Goal: Task Accomplishment & Management: Complete application form

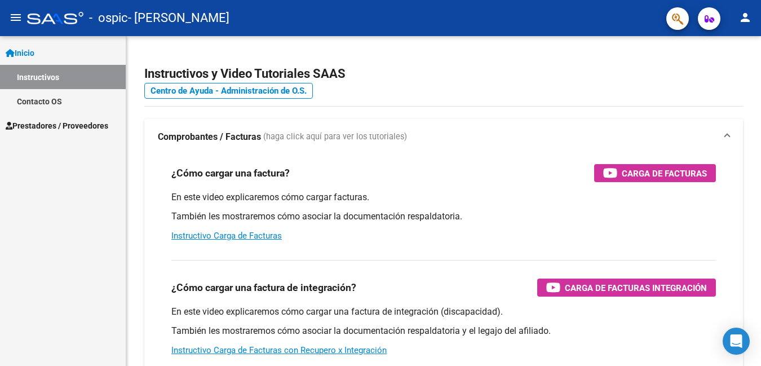
click at [39, 126] on span "Prestadores / Proveedores" at bounding box center [57, 126] width 103 height 12
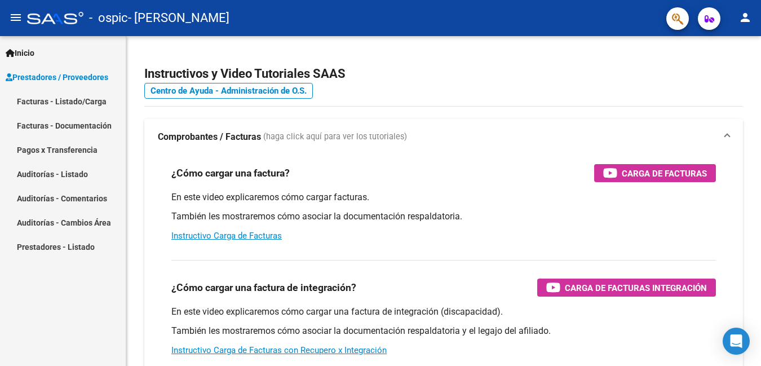
click at [75, 102] on link "Facturas - Listado/Carga" at bounding box center [63, 101] width 126 height 24
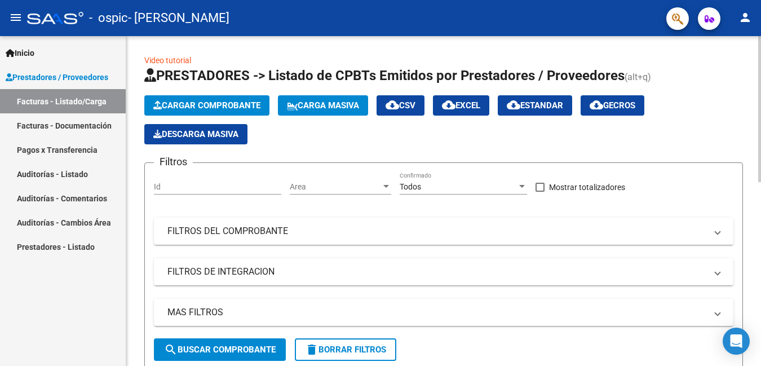
click at [233, 105] on span "Cargar Comprobante" at bounding box center [206, 105] width 107 height 10
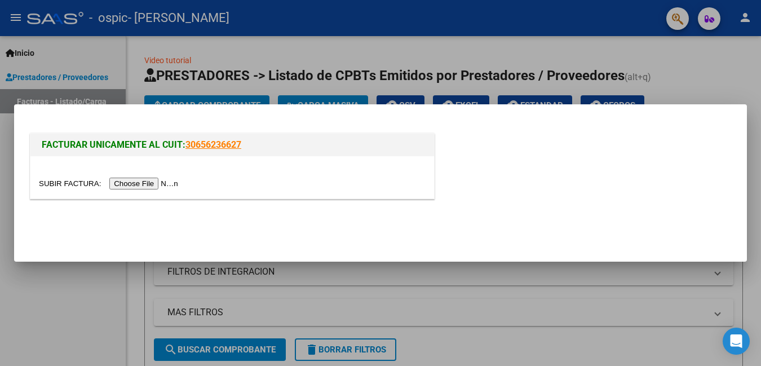
click at [146, 182] on input "file" at bounding box center [110, 184] width 143 height 12
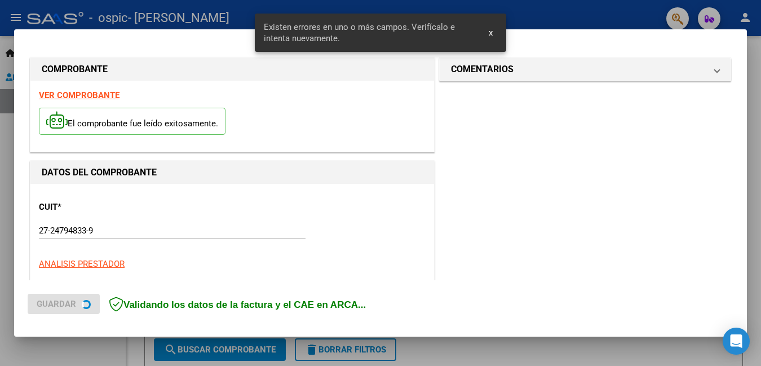
scroll to position [253, 0]
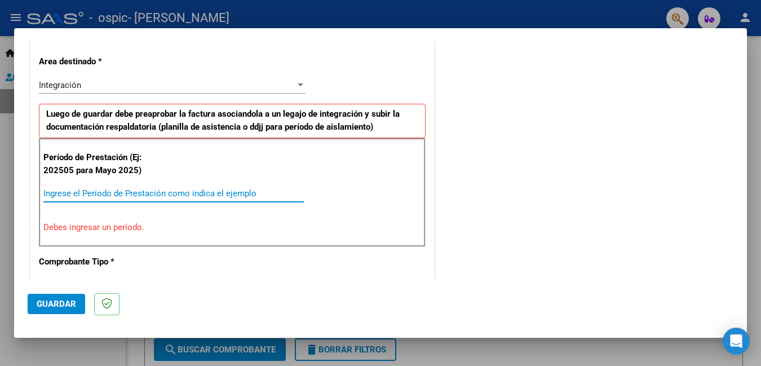
click at [98, 194] on input "Ingrese el Período de Prestación como indica el ejemplo" at bounding box center [173, 193] width 261 height 10
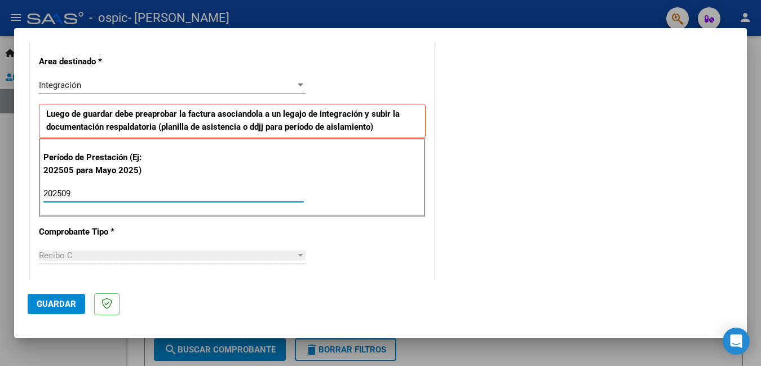
type input "202509"
click at [68, 302] on span "Guardar" at bounding box center [56, 304] width 39 height 10
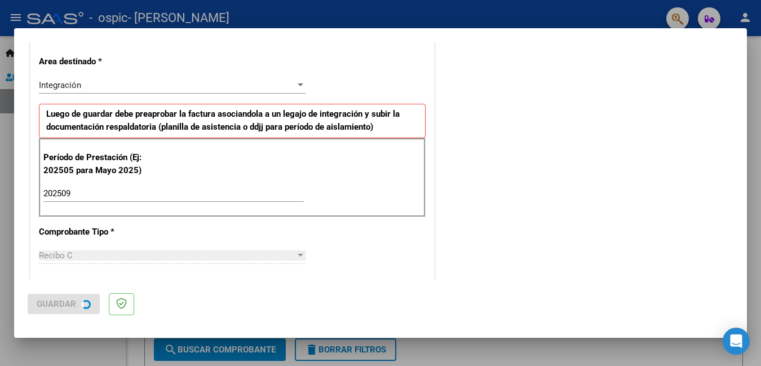
scroll to position [0, 0]
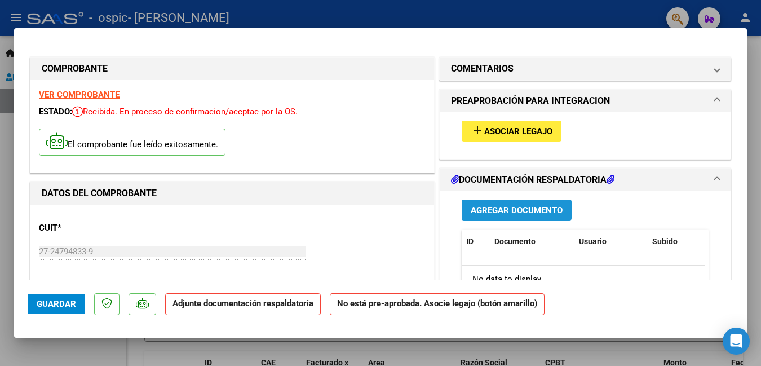
click at [510, 210] on span "Agregar Documento" at bounding box center [517, 210] width 92 height 10
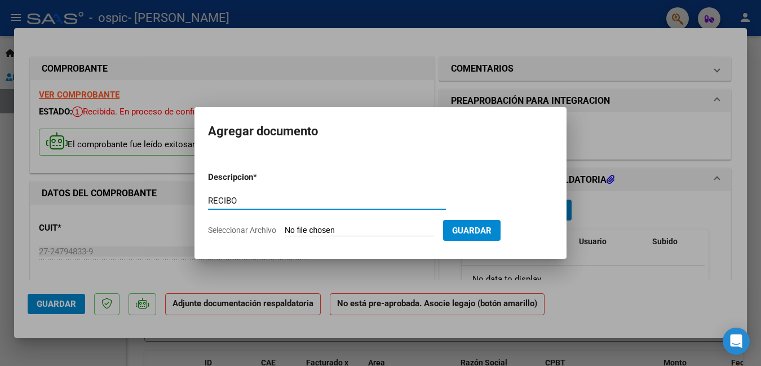
type input "RECIBO"
click at [246, 228] on span "Seleccionar Archivo" at bounding box center [242, 230] width 68 height 9
click at [285, 228] on input "Seleccionar Archivo" at bounding box center [359, 231] width 149 height 11
drag, startPoint x: 269, startPoint y: 101, endPoint x: 280, endPoint y: 52, distance: 49.8
click at [280, 52] on div at bounding box center [380, 183] width 761 height 366
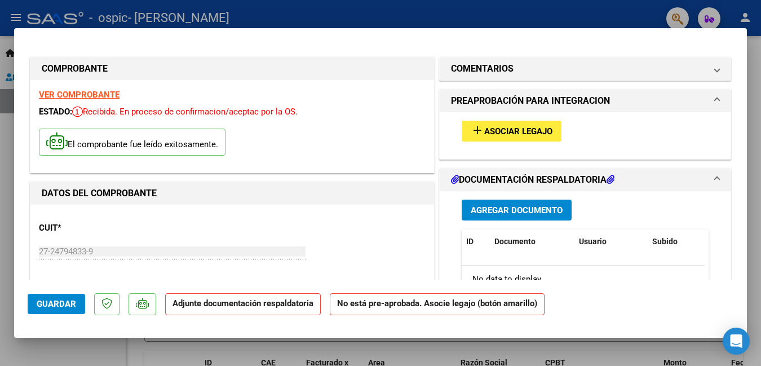
click at [109, 94] on strong "VER COMPROBANTE" at bounding box center [79, 95] width 81 height 10
click at [500, 206] on span "Agregar Documento" at bounding box center [517, 210] width 92 height 10
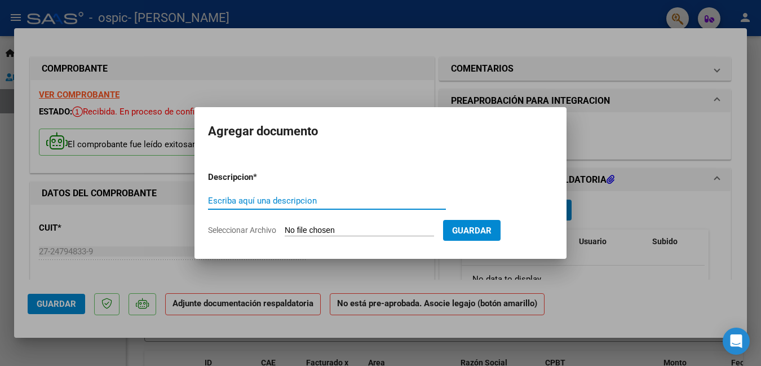
click at [244, 233] on span "Seleccionar Archivo" at bounding box center [242, 230] width 68 height 9
click at [285, 233] on input "Seleccionar Archivo" at bounding box center [359, 231] width 149 height 11
type input "C:\fakepath\RECIBO EMA SEPTIEMBRE.pdf"
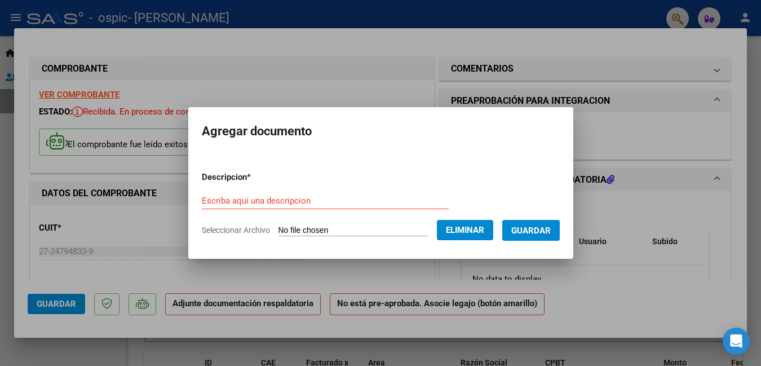
click at [249, 197] on input "Escriba aquí una descripcion" at bounding box center [325, 201] width 247 height 10
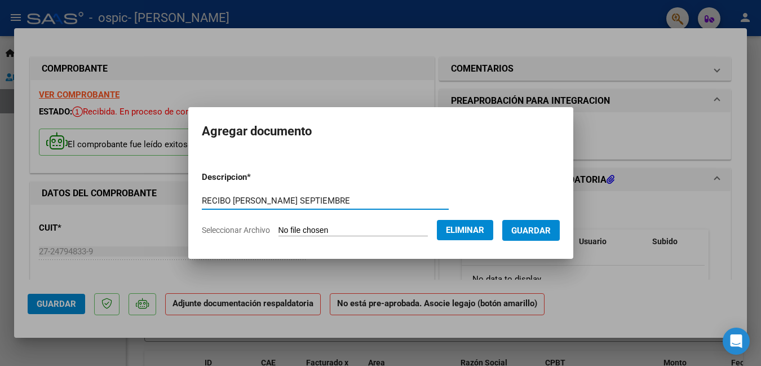
type input "RECIBO [PERSON_NAME] SEPTIEMBRE"
click at [545, 225] on span "Guardar" at bounding box center [531, 230] width 39 height 10
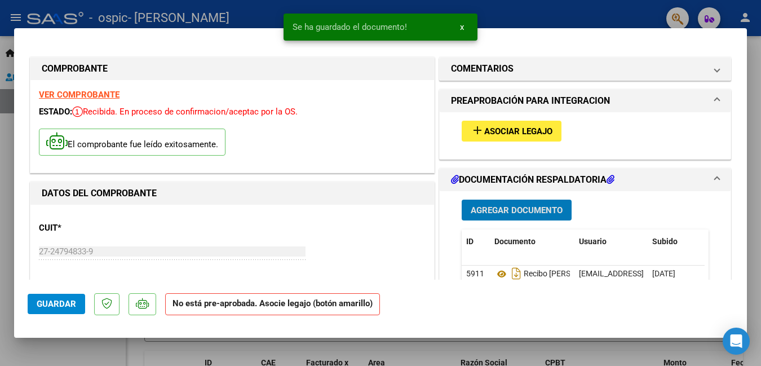
click at [513, 211] on span "Agregar Documento" at bounding box center [517, 210] width 92 height 10
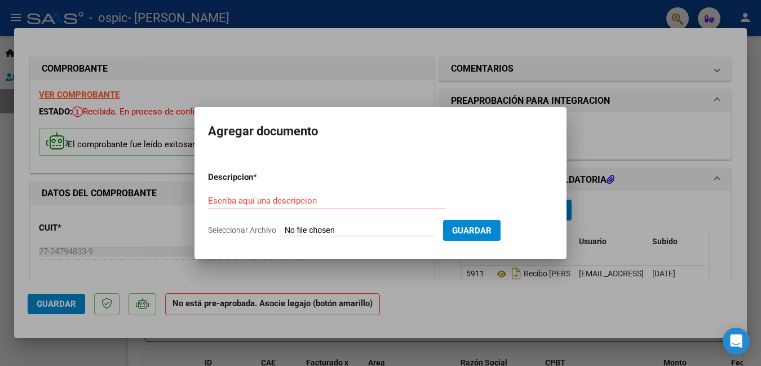
click at [261, 227] on span "Seleccionar Archivo" at bounding box center [242, 230] width 68 height 9
click at [285, 227] on input "Seleccionar Archivo" at bounding box center [359, 231] width 149 height 11
type input "C:\fakepath\Planilla de firmas [PERSON_NAME] Vuvas SEPTIEMBRE.pdf"
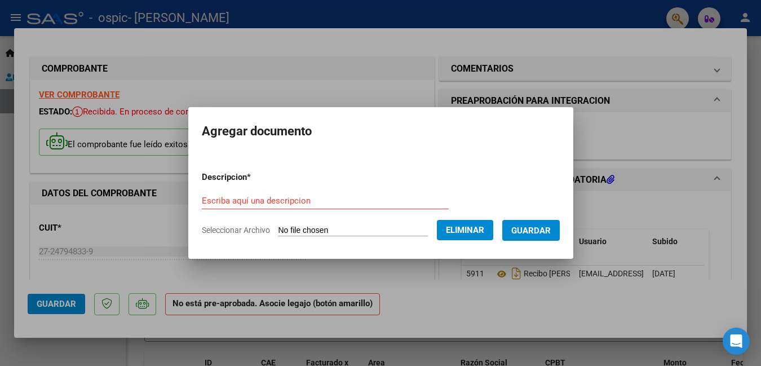
click at [238, 197] on input "Escriba aquí una descripcion" at bounding box center [325, 201] width 247 height 10
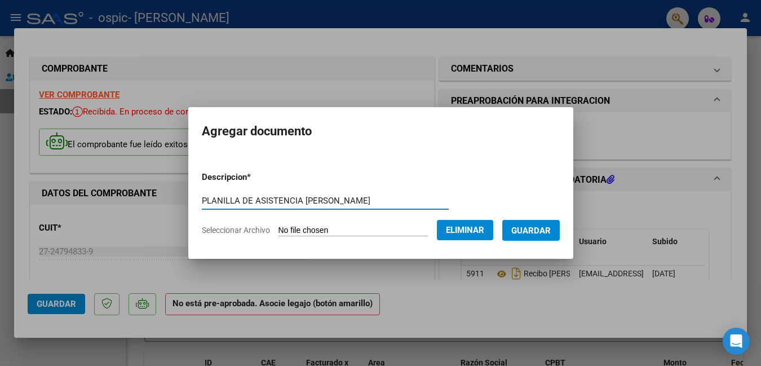
type input "PLANILLA DE ASISTENCIA [PERSON_NAME]"
click at [538, 225] on span "Guardar" at bounding box center [531, 230] width 39 height 10
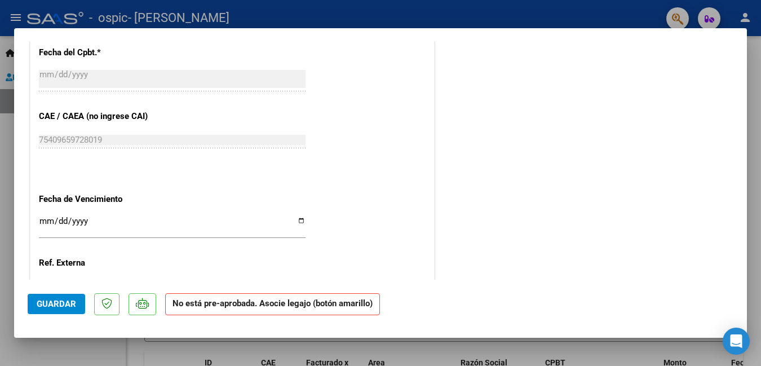
scroll to position [651, 0]
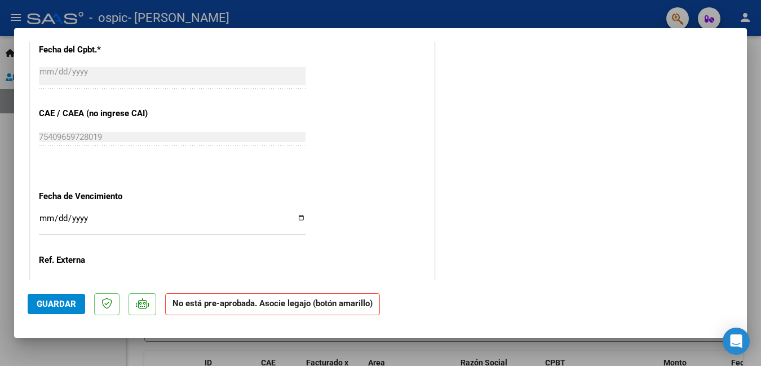
click at [43, 218] on input "Ingresar la fecha" at bounding box center [172, 223] width 267 height 18
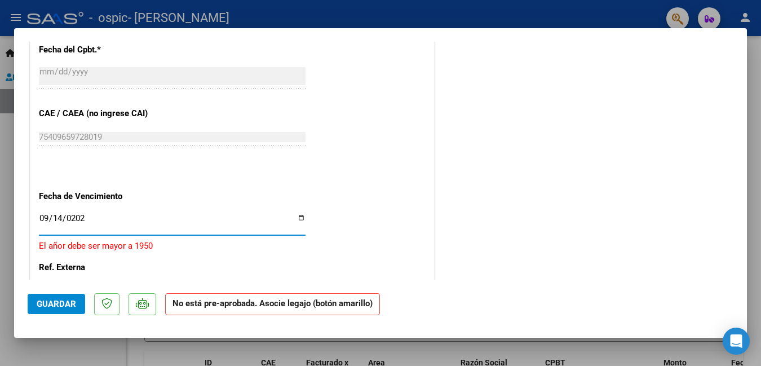
type input "[DATE]"
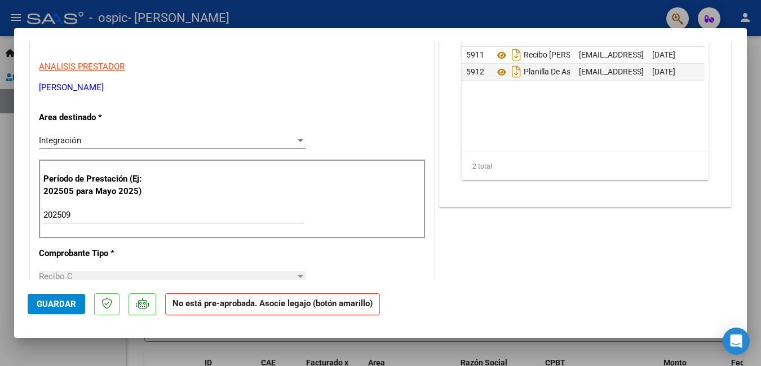
scroll to position [0, 0]
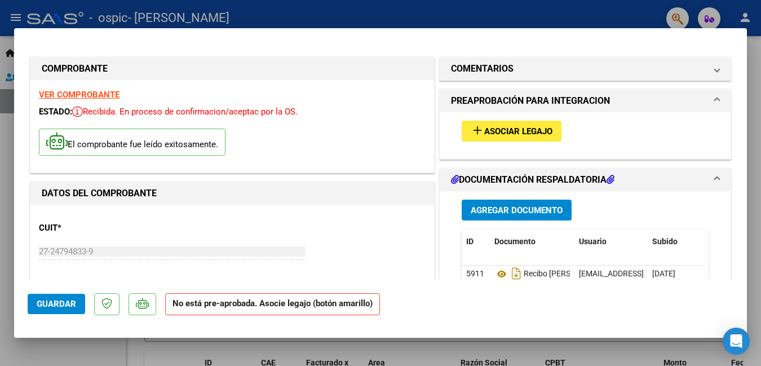
click at [503, 130] on span "Asociar Legajo" at bounding box center [518, 131] width 68 height 10
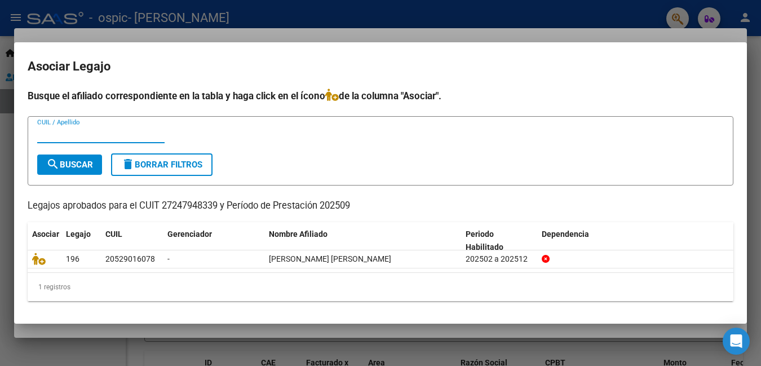
click at [71, 131] on input "CUIL / Apellido" at bounding box center [100, 134] width 127 height 10
type input "20529016078"
click at [363, 107] on div "Busque el afiliado correspondiente en la tabla y haga click en el ícono de la c…" at bounding box center [381, 195] width 706 height 213
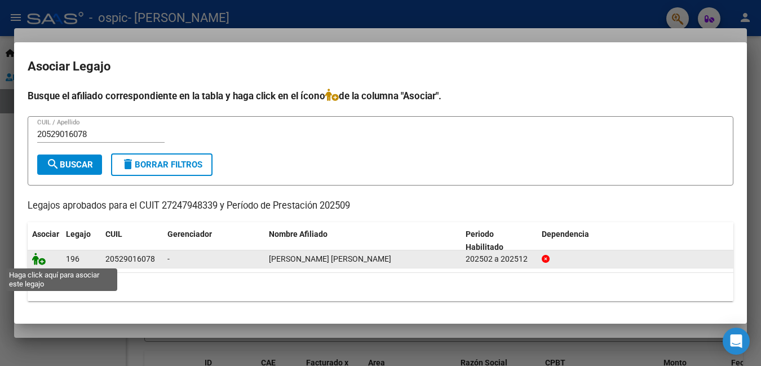
click at [37, 262] on icon at bounding box center [39, 259] width 14 height 12
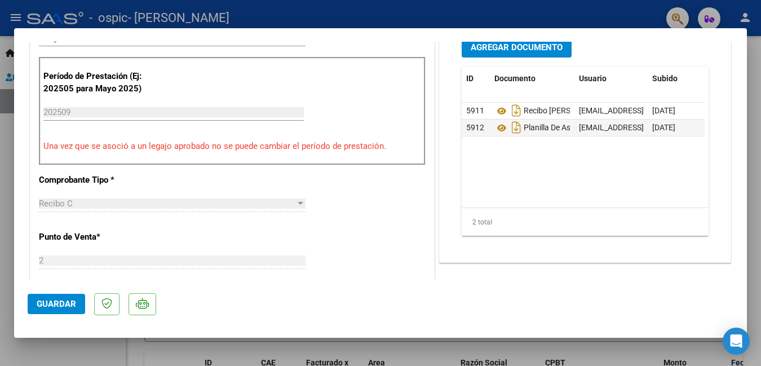
scroll to position [324, 0]
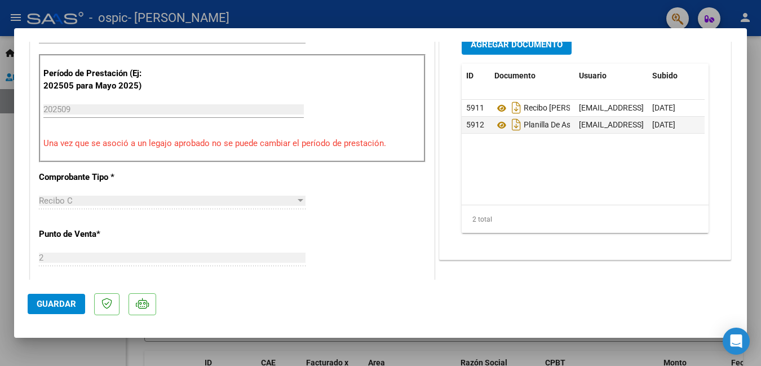
click at [748, 161] on div at bounding box center [380, 183] width 761 height 366
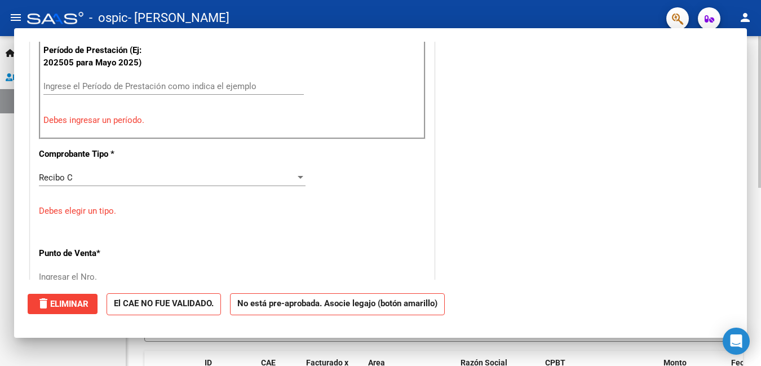
scroll to position [0, 0]
